Goal: Task Accomplishment & Management: Use online tool/utility

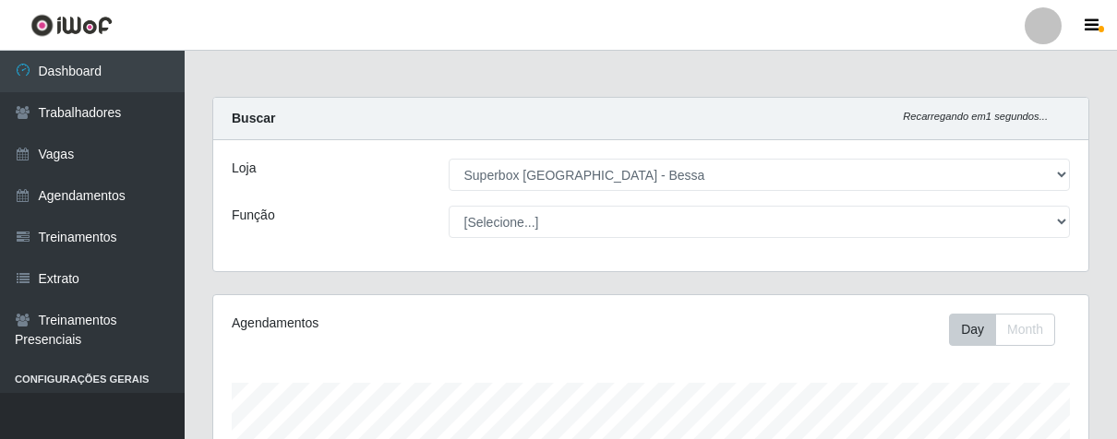
select select "206"
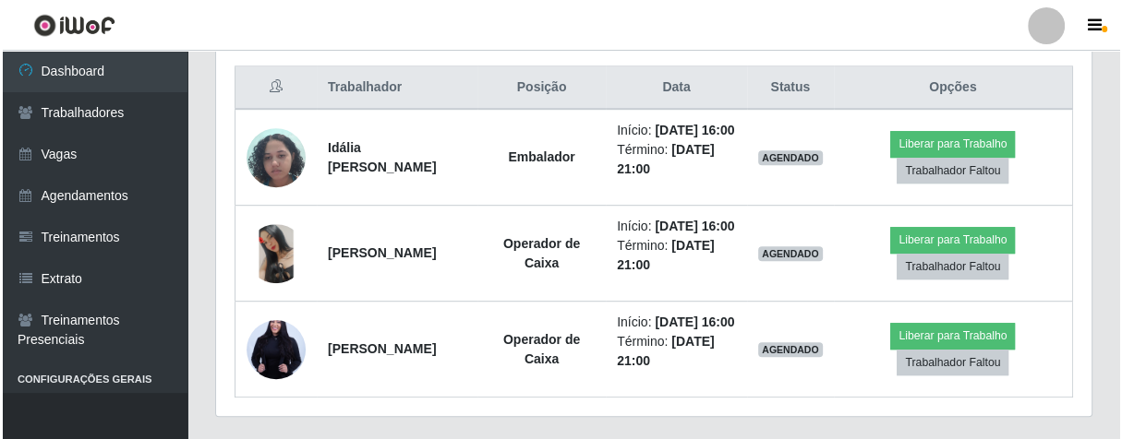
scroll to position [382, 874]
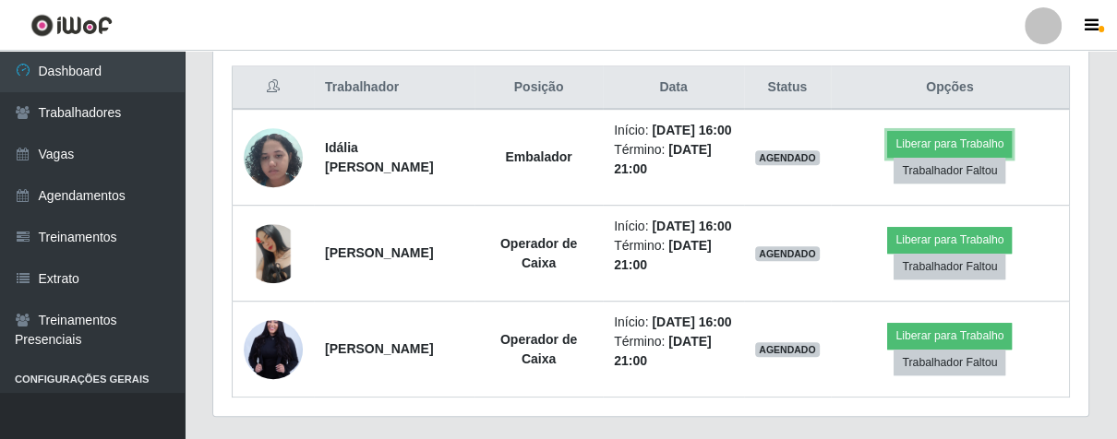
click at [988, 156] on button "Liberar para Trabalho" at bounding box center [949, 144] width 125 height 26
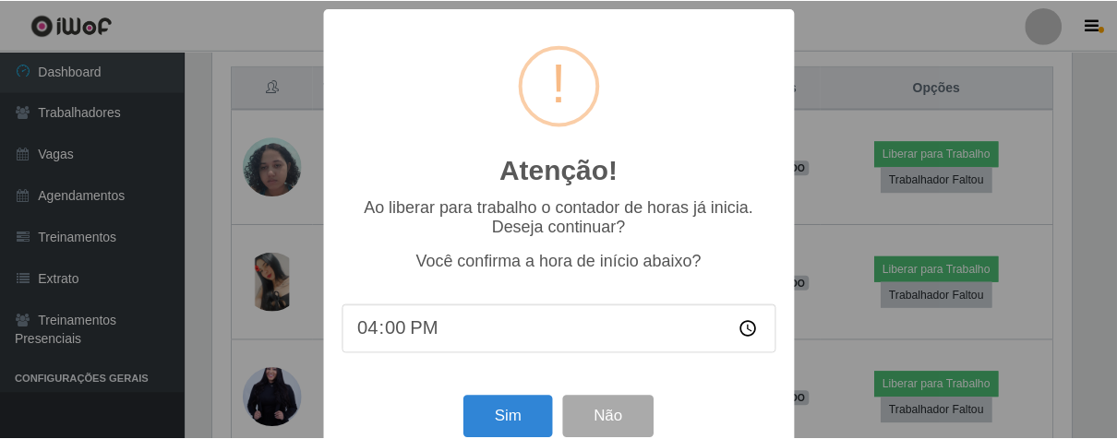
scroll to position [382, 864]
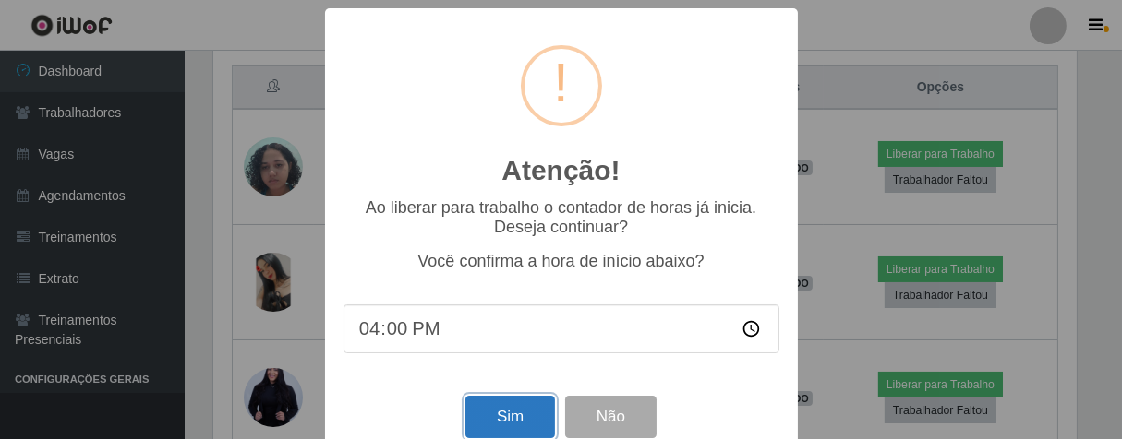
click at [532, 427] on button "Sim" at bounding box center [510, 417] width 90 height 43
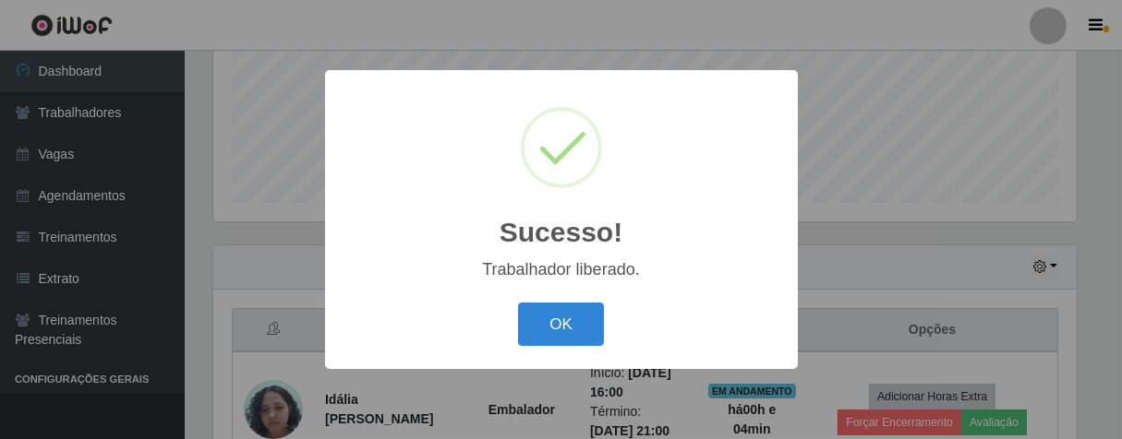
click at [518, 303] on button "OK" at bounding box center [561, 324] width 86 height 43
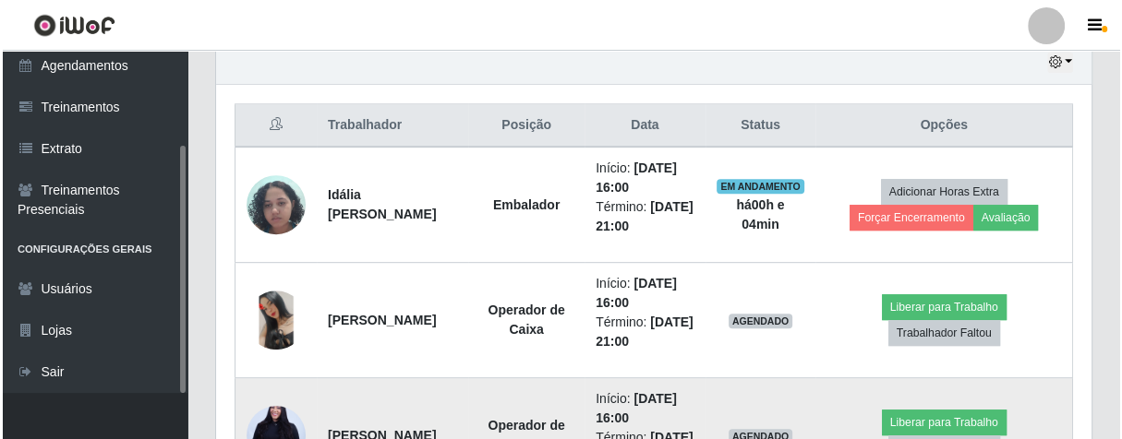
scroll to position [802, 0]
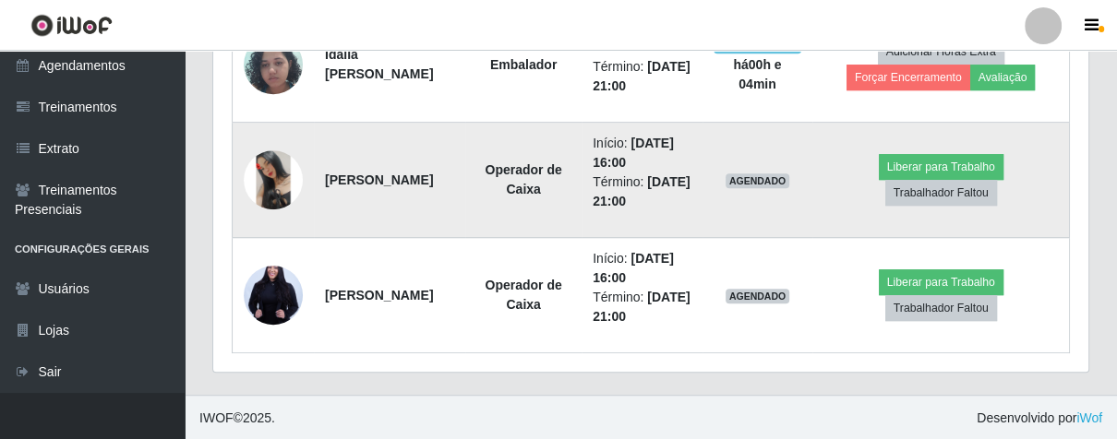
click at [266, 175] on img at bounding box center [273, 179] width 59 height 59
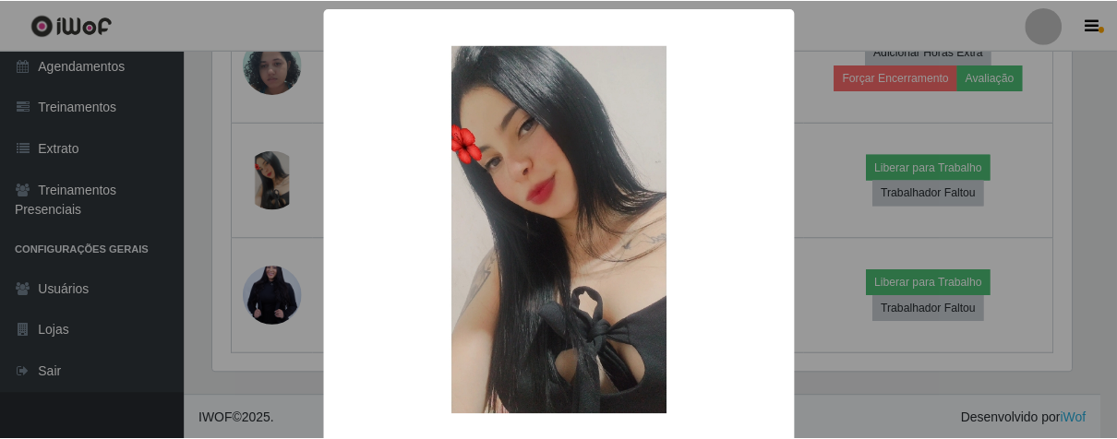
scroll to position [91, 0]
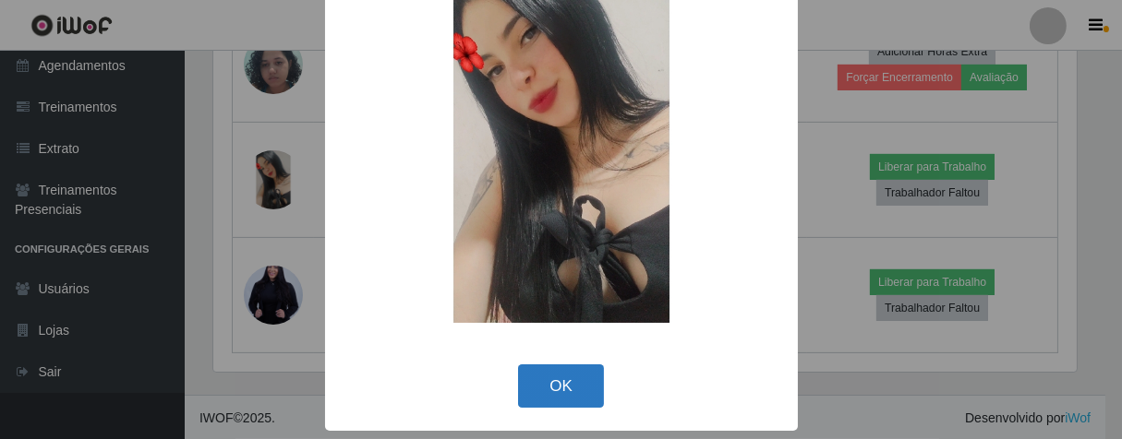
click at [539, 373] on button "OK" at bounding box center [561, 386] width 86 height 43
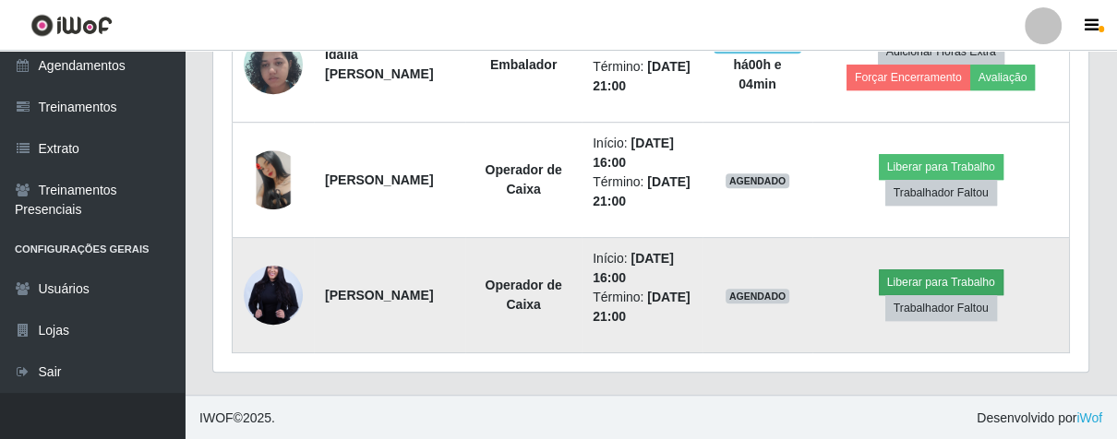
scroll to position [382, 874]
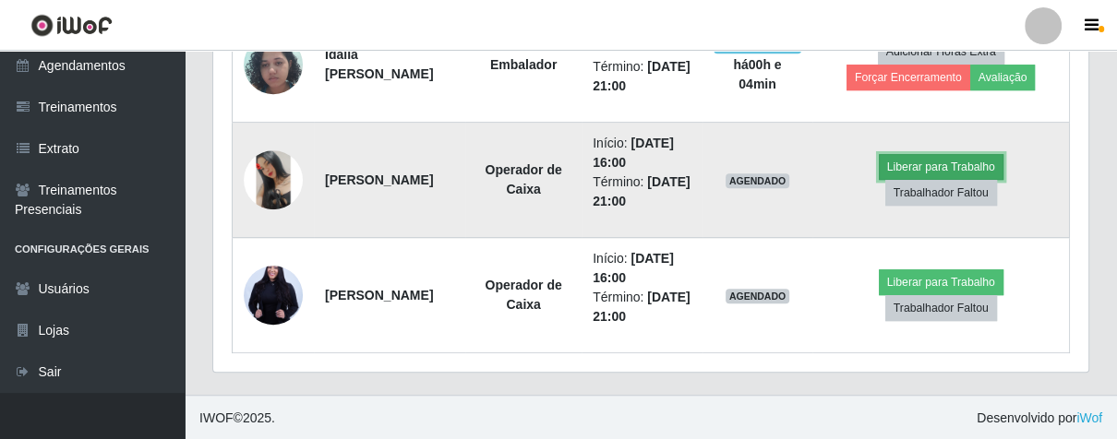
click at [1003, 162] on button "Liberar para Trabalho" at bounding box center [941, 167] width 125 height 26
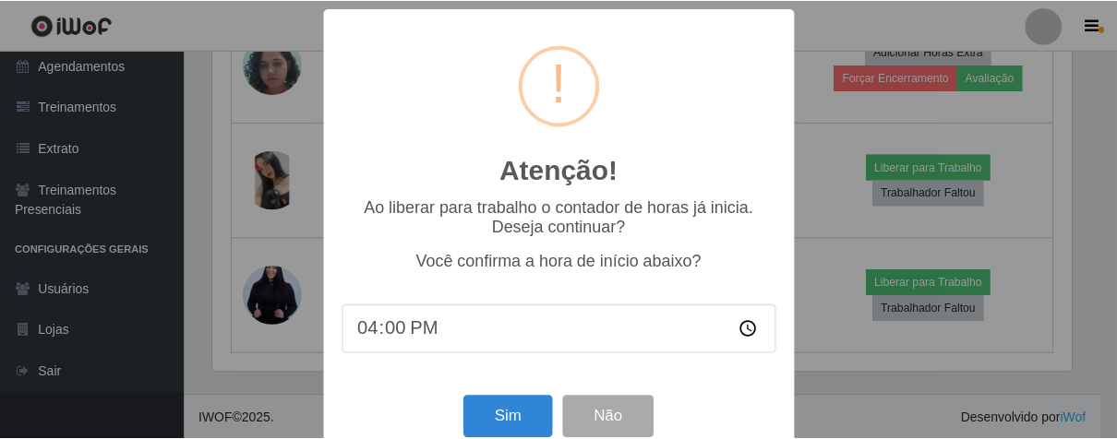
scroll to position [41, 0]
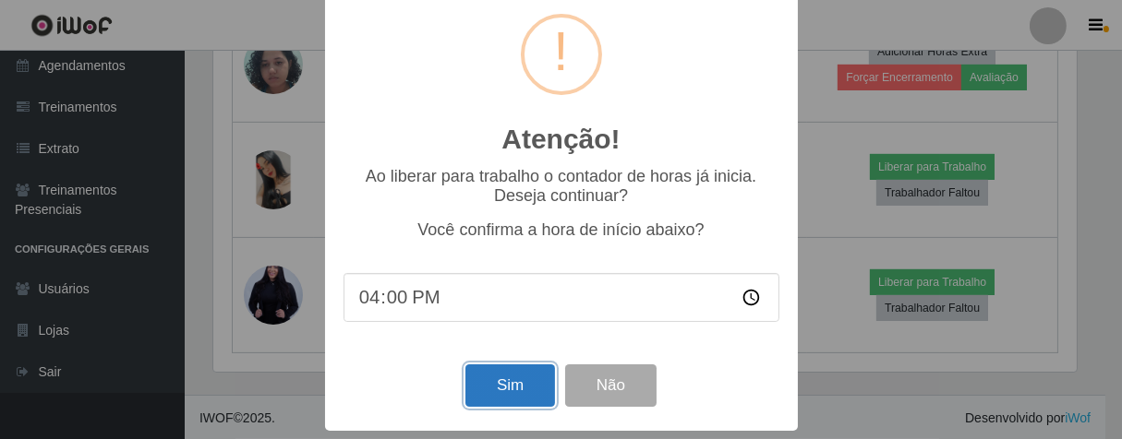
click at [498, 382] on button "Sim" at bounding box center [510, 386] width 90 height 43
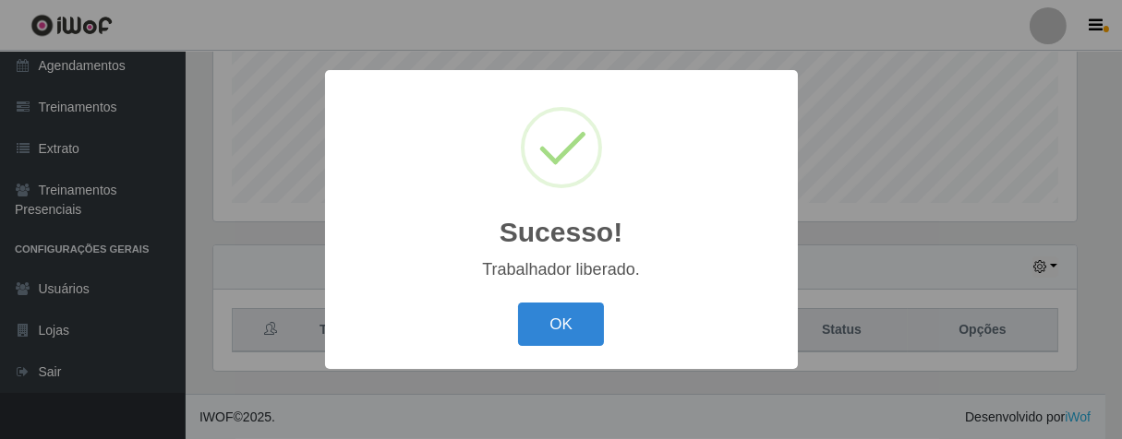
scroll to position [382, 864]
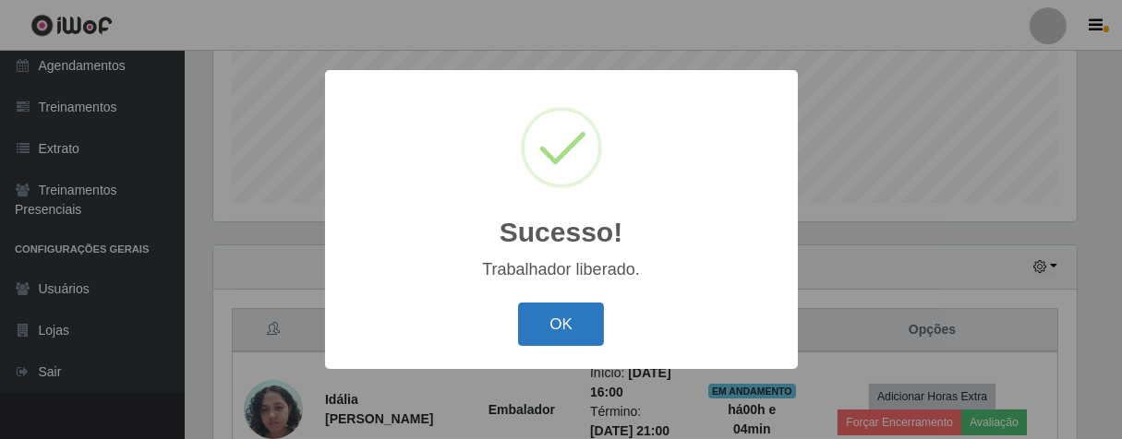
click at [596, 318] on button "OK" at bounding box center [561, 324] width 86 height 43
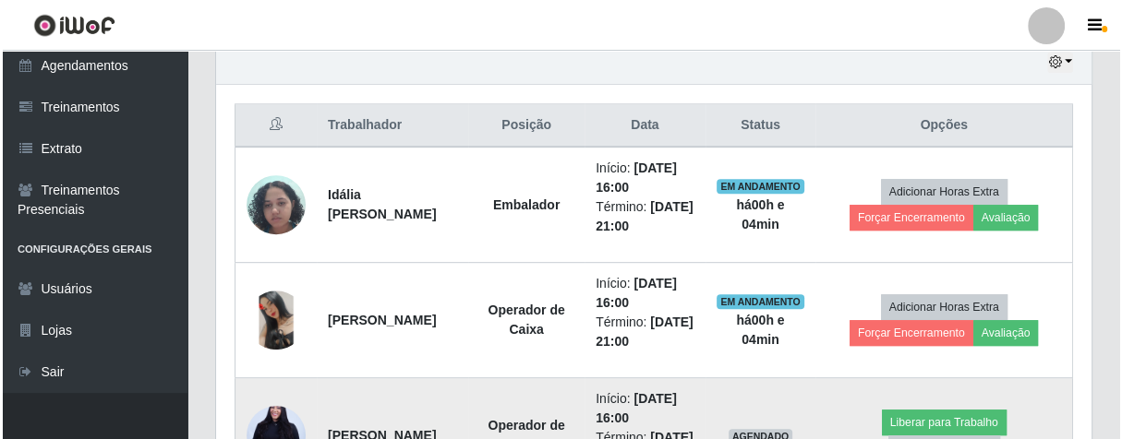
scroll to position [802, 0]
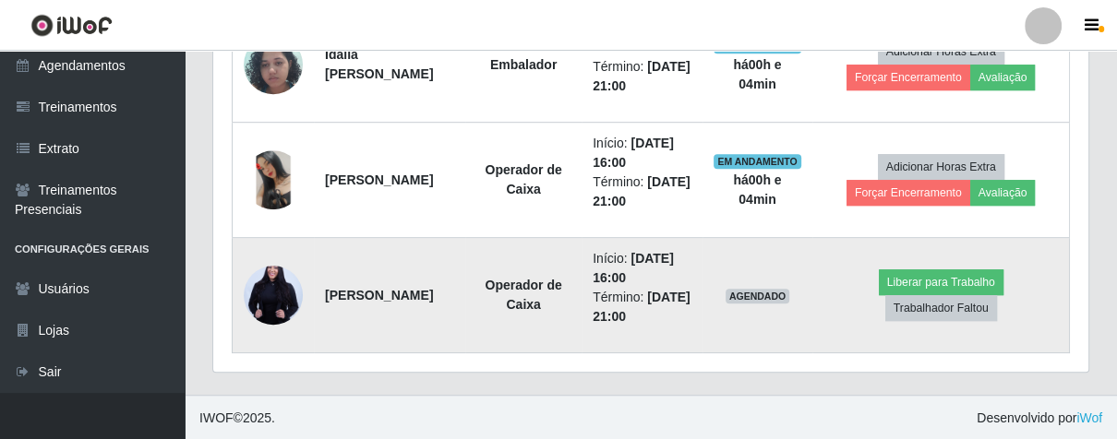
click at [271, 272] on img at bounding box center [273, 295] width 59 height 89
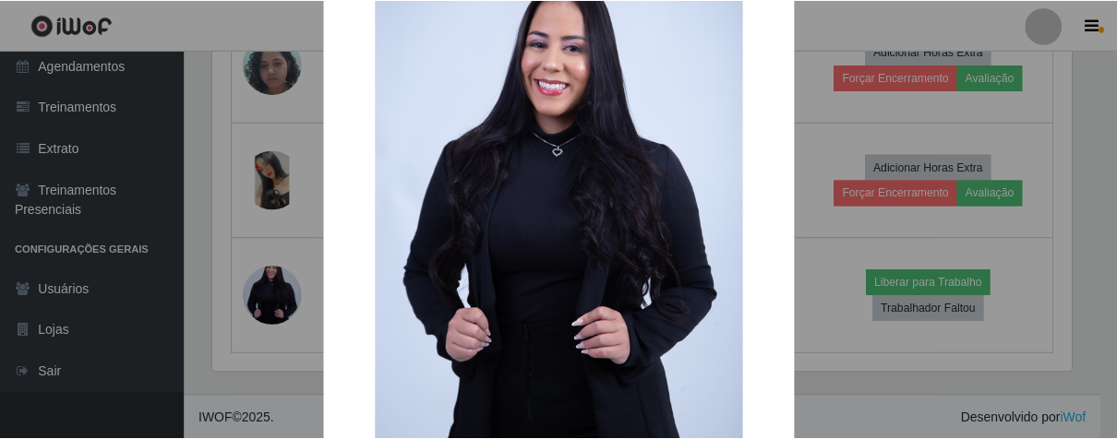
scroll to position [276, 0]
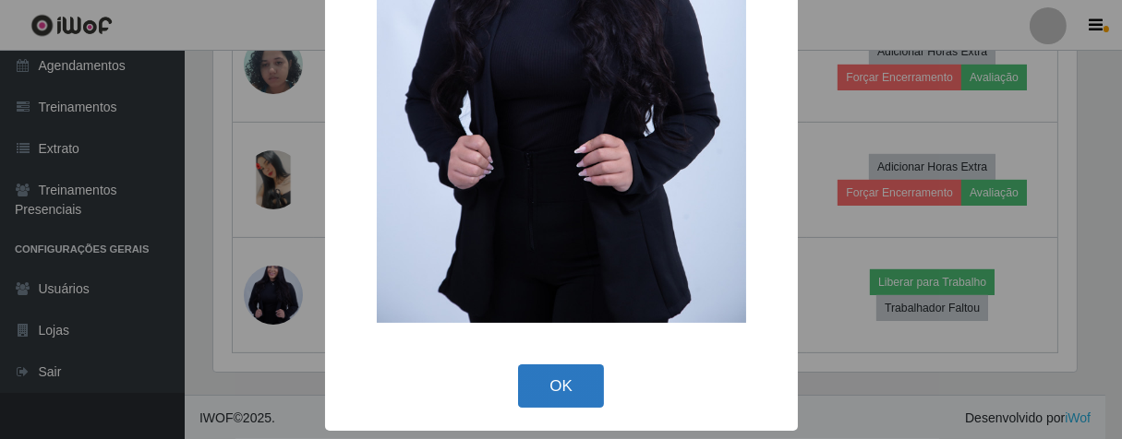
click at [555, 379] on button "OK" at bounding box center [561, 386] width 86 height 43
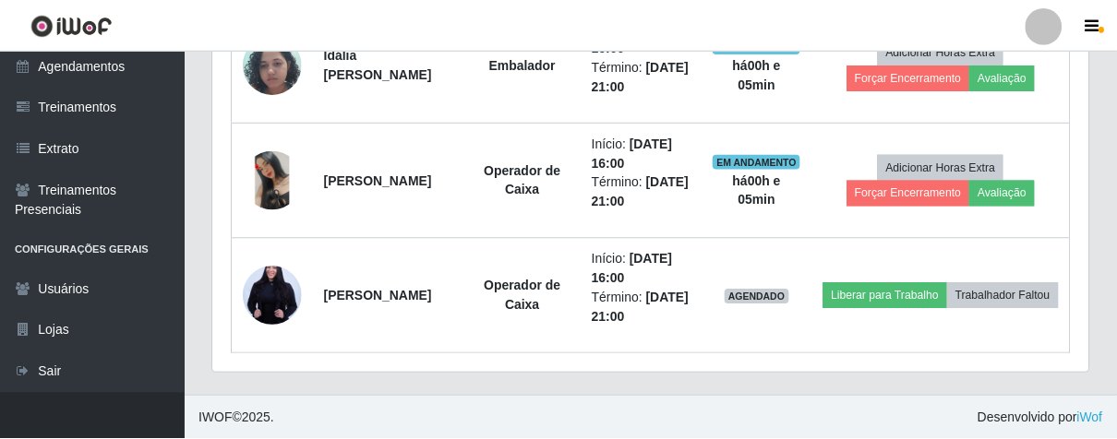
scroll to position [382, 874]
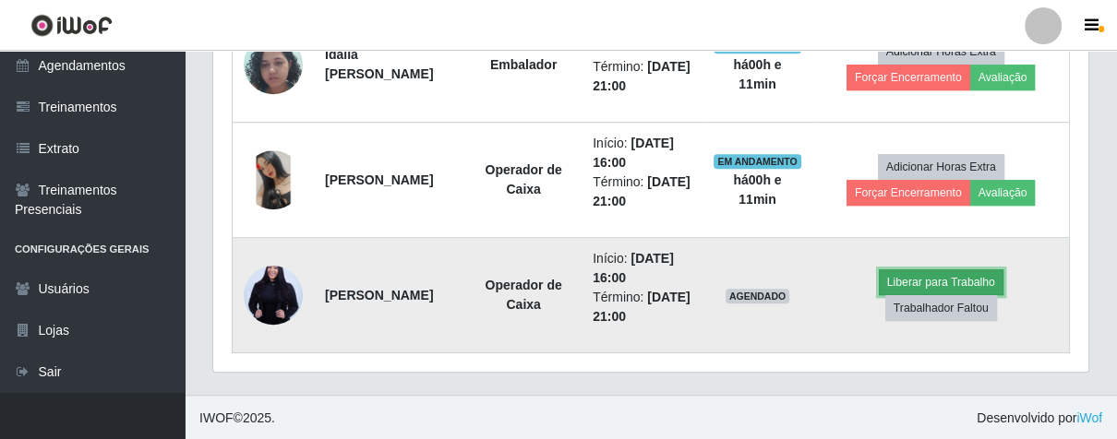
click at [1000, 272] on button "Liberar para Trabalho" at bounding box center [941, 283] width 125 height 26
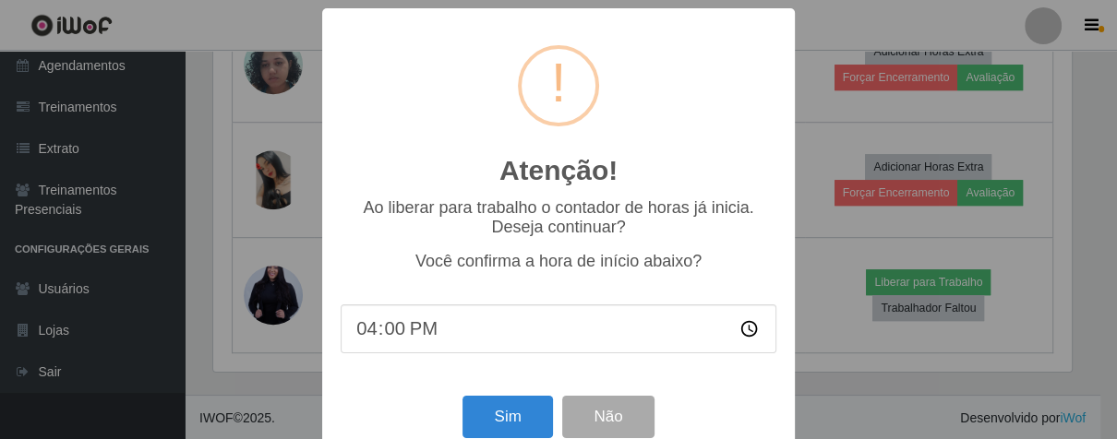
scroll to position [382, 864]
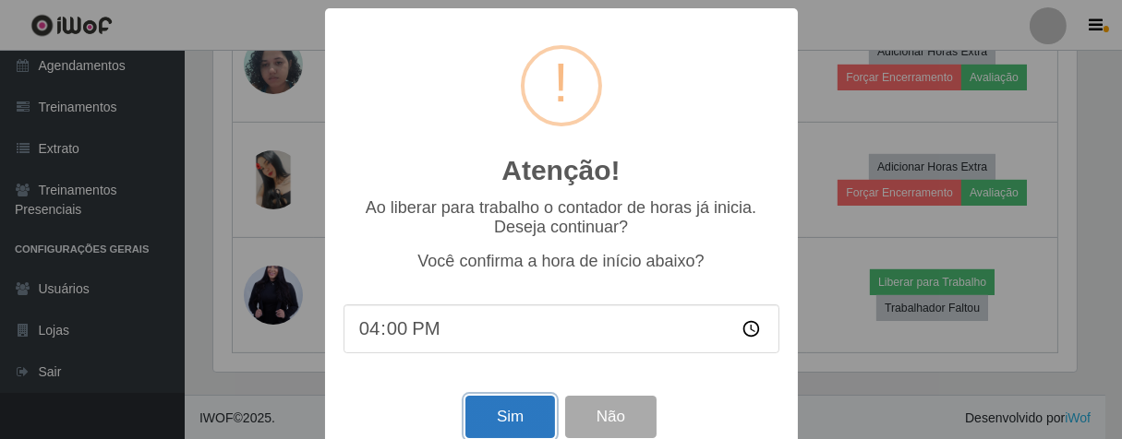
click at [529, 419] on button "Sim" at bounding box center [510, 417] width 90 height 43
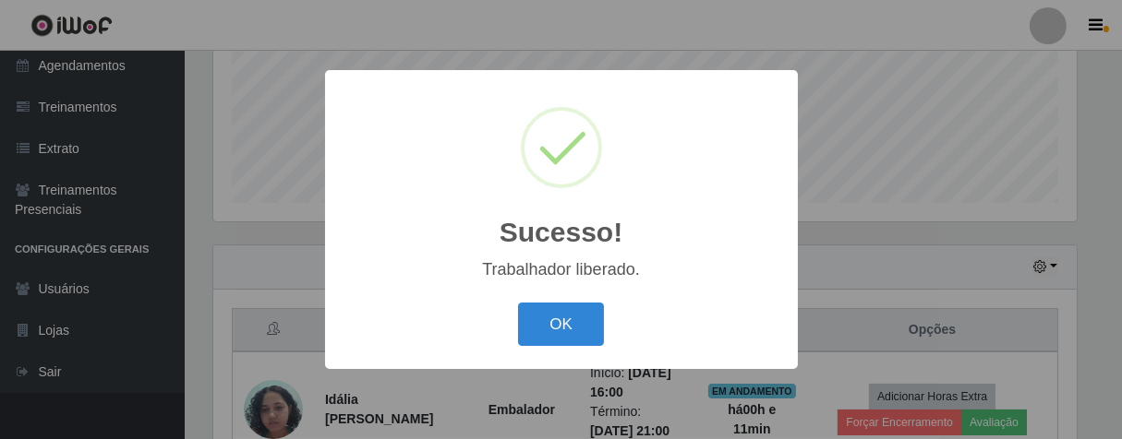
click at [518, 303] on button "OK" at bounding box center [561, 324] width 86 height 43
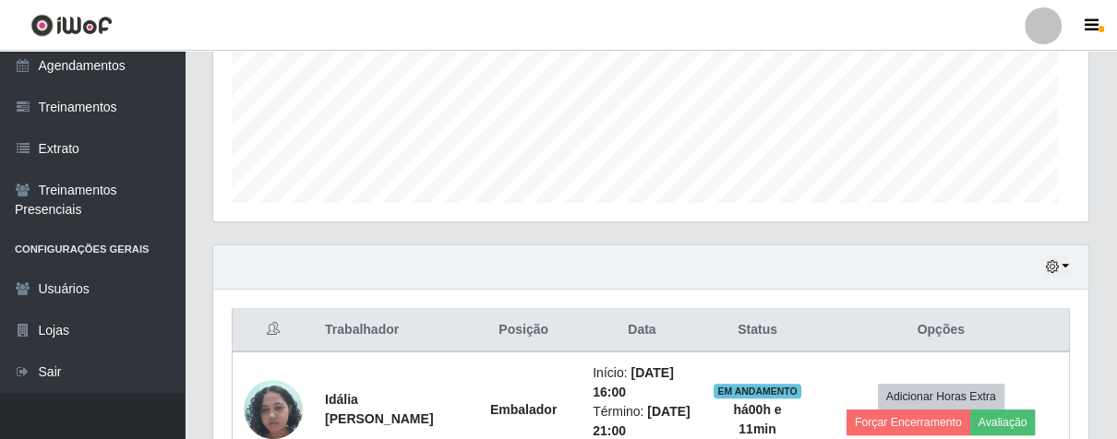
scroll to position [382, 874]
